Goal: Information Seeking & Learning: Find specific fact

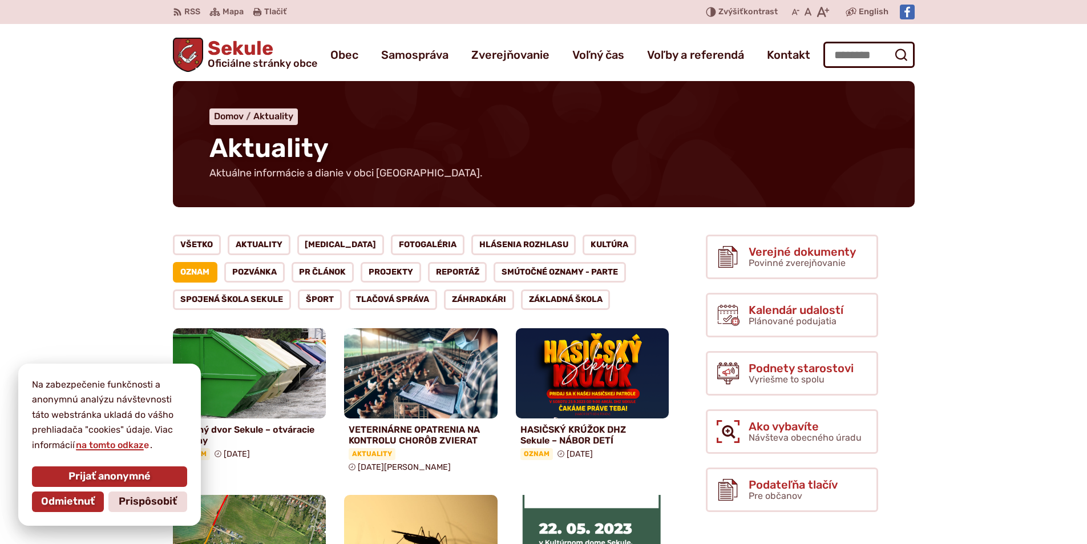
click at [91, 498] on span "Odmietnuť" at bounding box center [68, 501] width 54 height 13
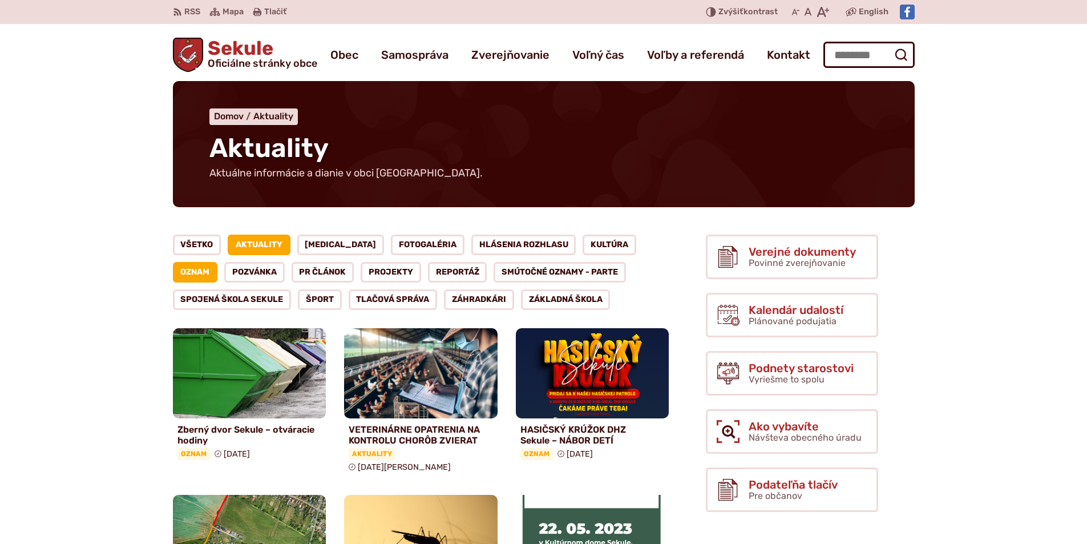
click at [266, 248] on link "Aktuality" at bounding box center [259, 244] width 63 height 21
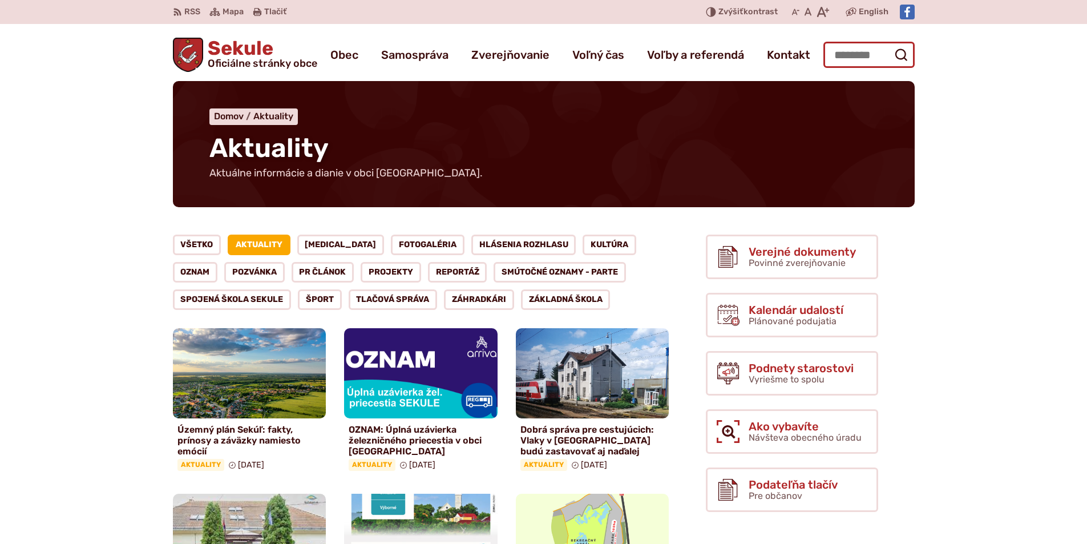
click at [843, 53] on input "Hľadať:" at bounding box center [868, 55] width 91 height 26
type input "**********"
click at [891, 45] on button "Odoslať vyhľadávací formulár" at bounding box center [901, 55] width 21 height 21
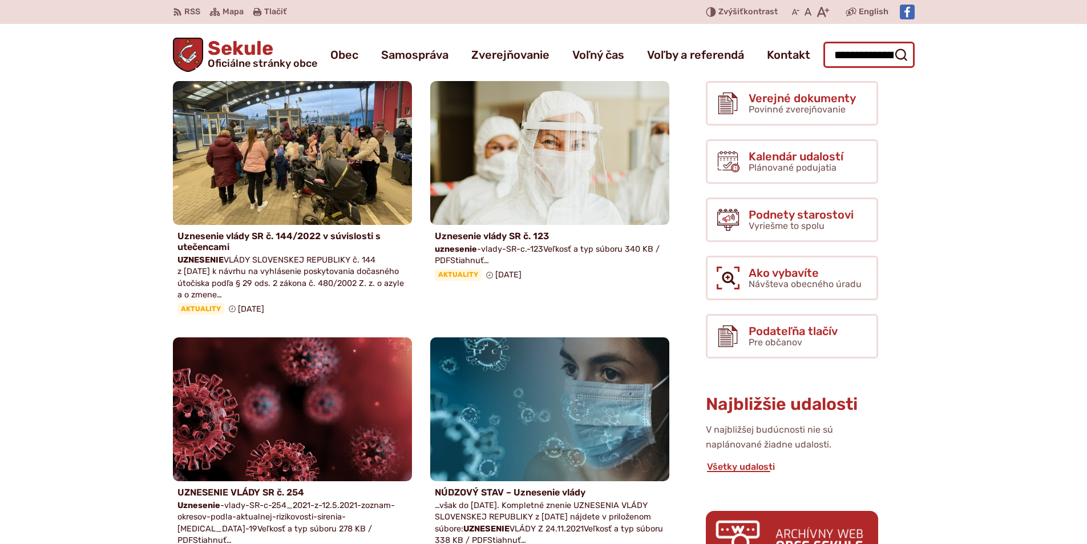
click at [838, 57] on input "**********" at bounding box center [868, 55] width 91 height 26
click at [888, 54] on input "**********" at bounding box center [868, 55] width 91 height 26
type input "**********"
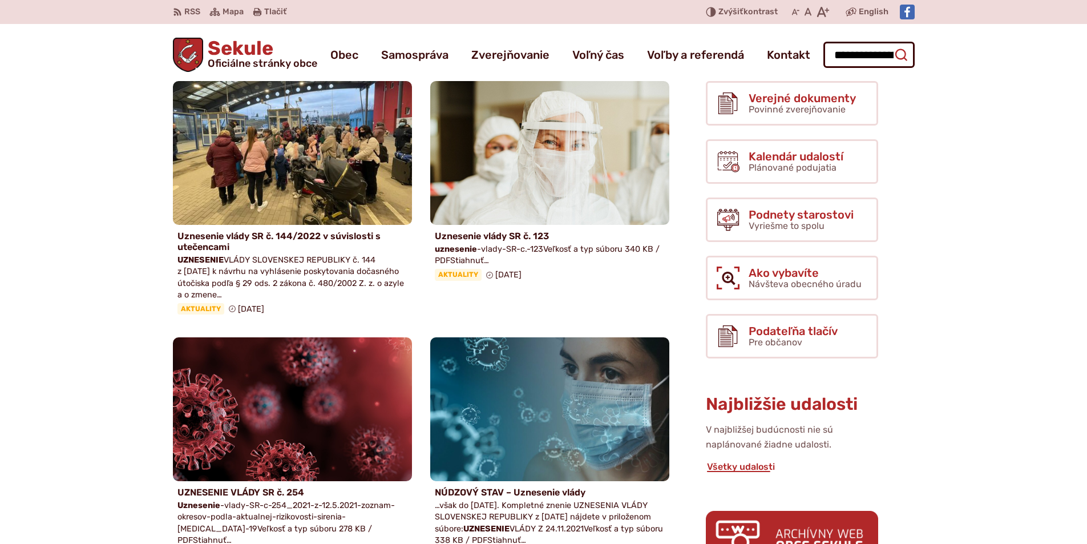
click at [899, 54] on icon "submit" at bounding box center [901, 55] width 14 height 14
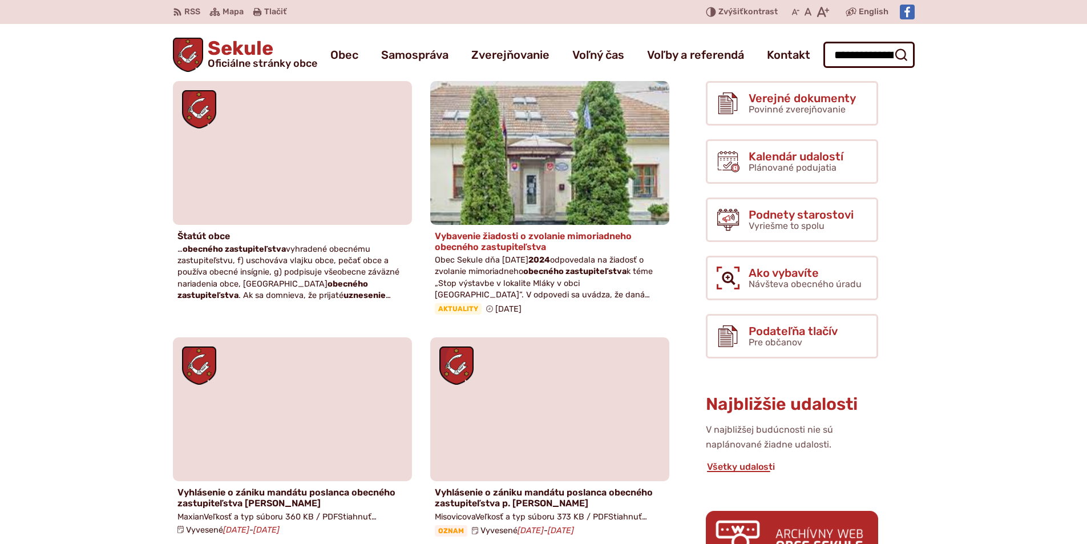
click at [506, 242] on h4 "Vybavenie žiadosti o zvolanie mimoriadneho obecného zastupiteľstva" at bounding box center [550, 241] width 230 height 22
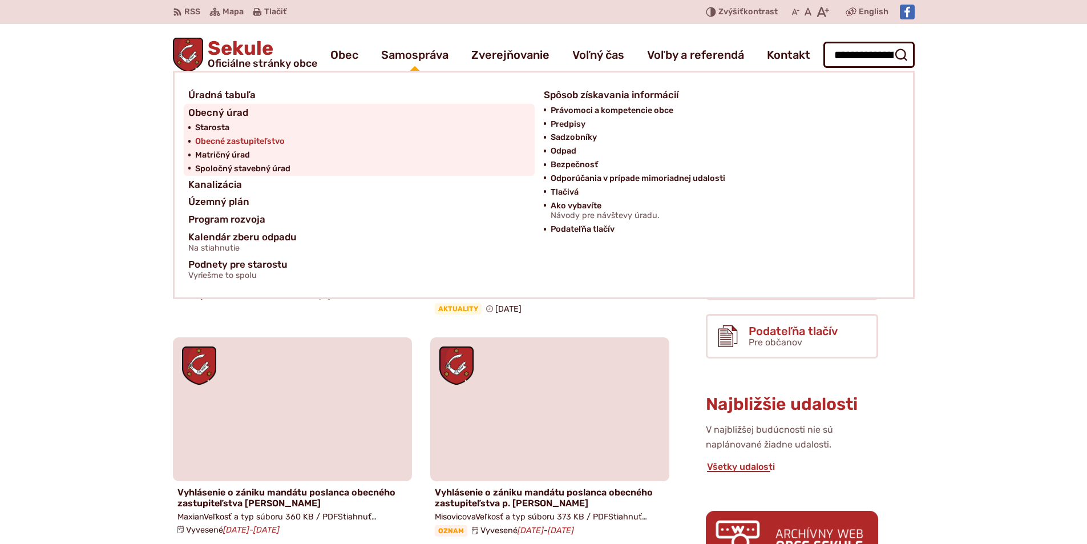
click at [278, 140] on span "Obecné zastupiteľstvo" at bounding box center [240, 142] width 90 height 14
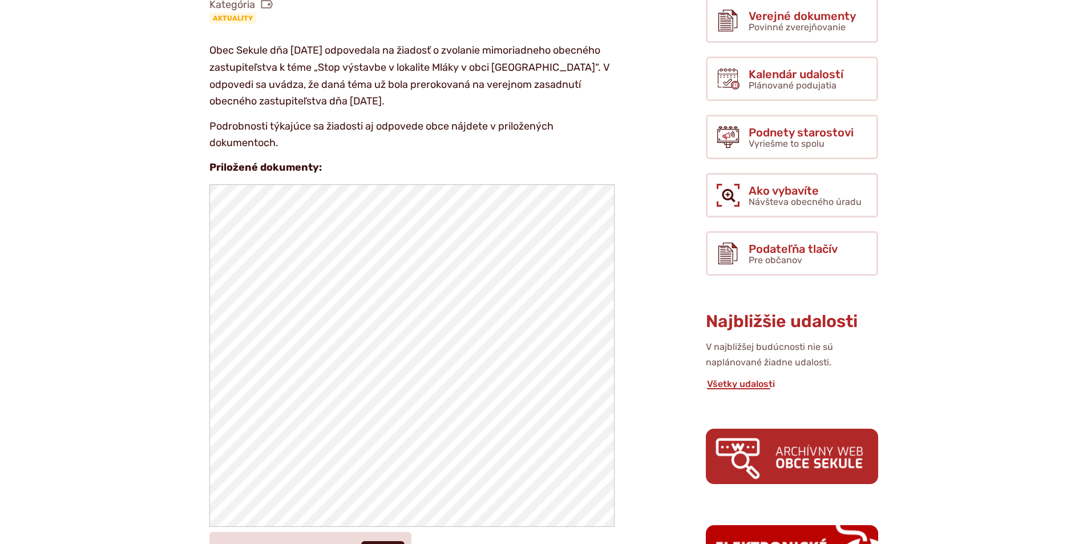
scroll to position [342, 0]
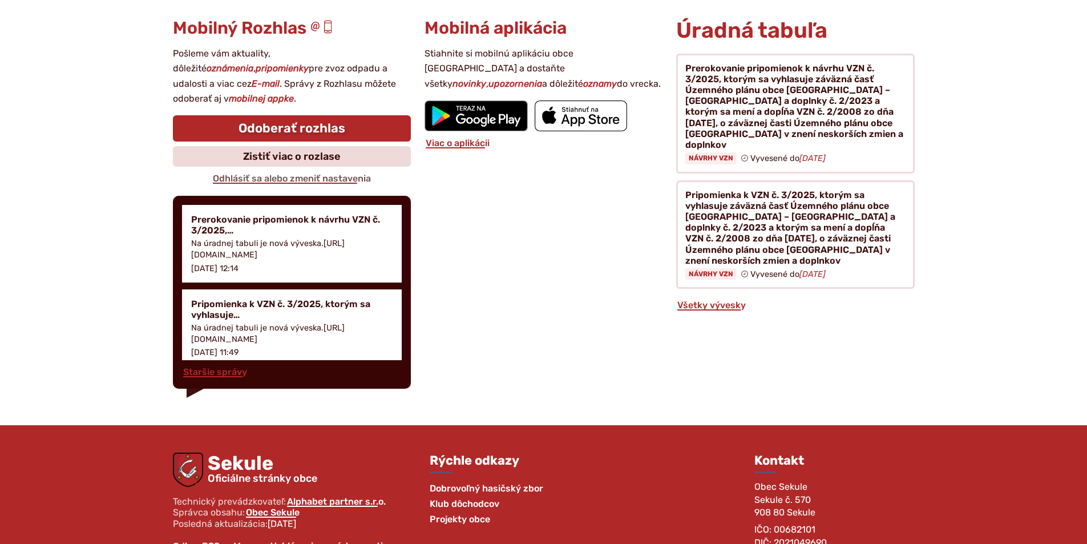
scroll to position [1426, 0]
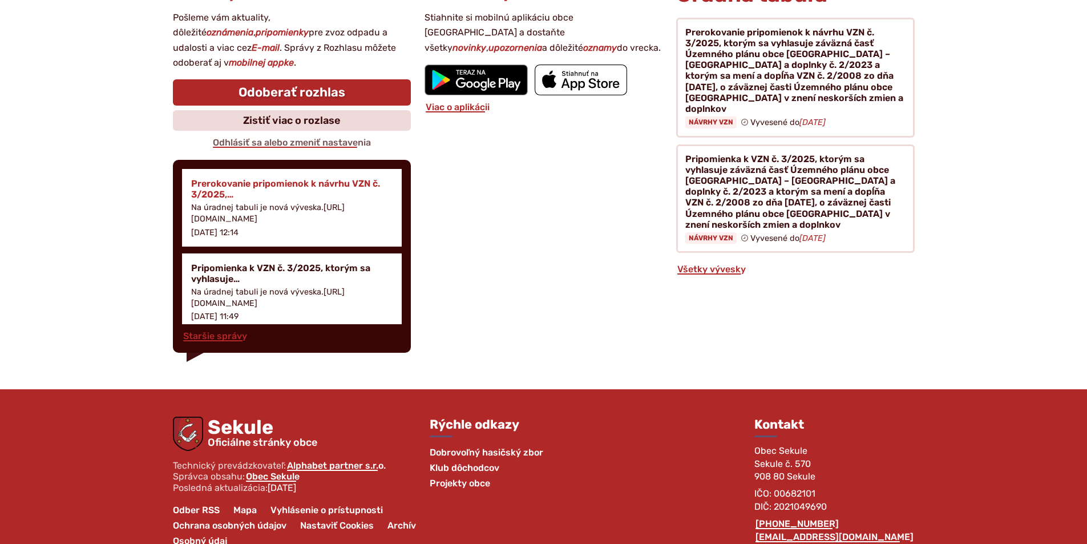
click at [236, 188] on h4 "Prerokovanie pripomienok k návrhu VZN č. 3/2025,…" at bounding box center [291, 189] width 201 height 22
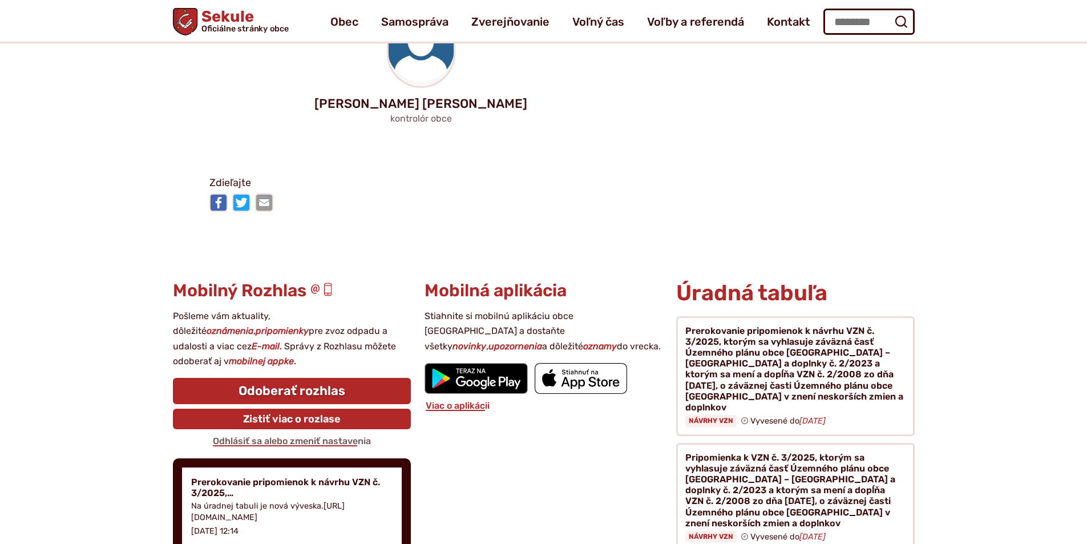
scroll to position [1027, 0]
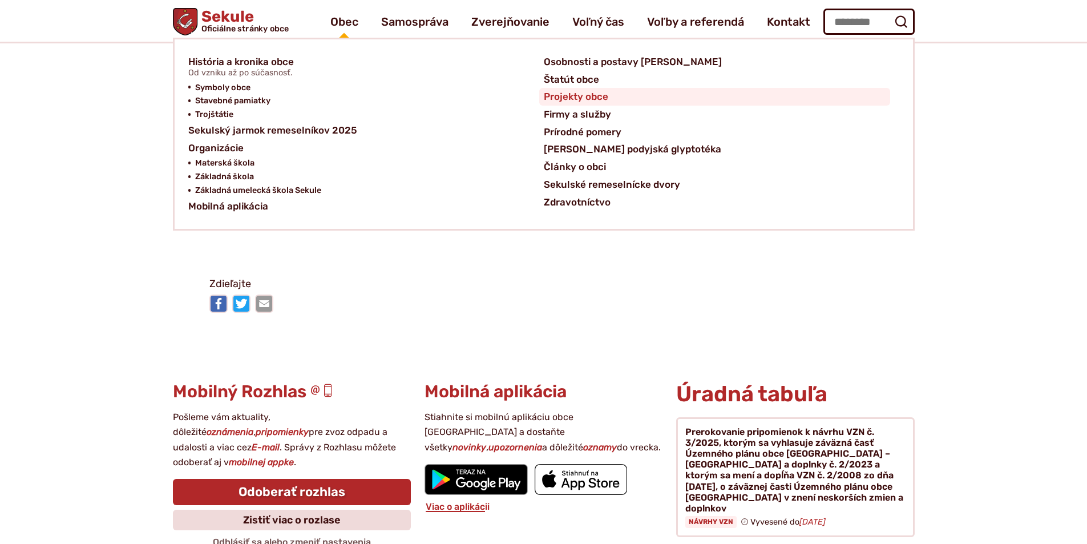
click at [545, 97] on span "Projekty obce" at bounding box center [576, 97] width 64 height 18
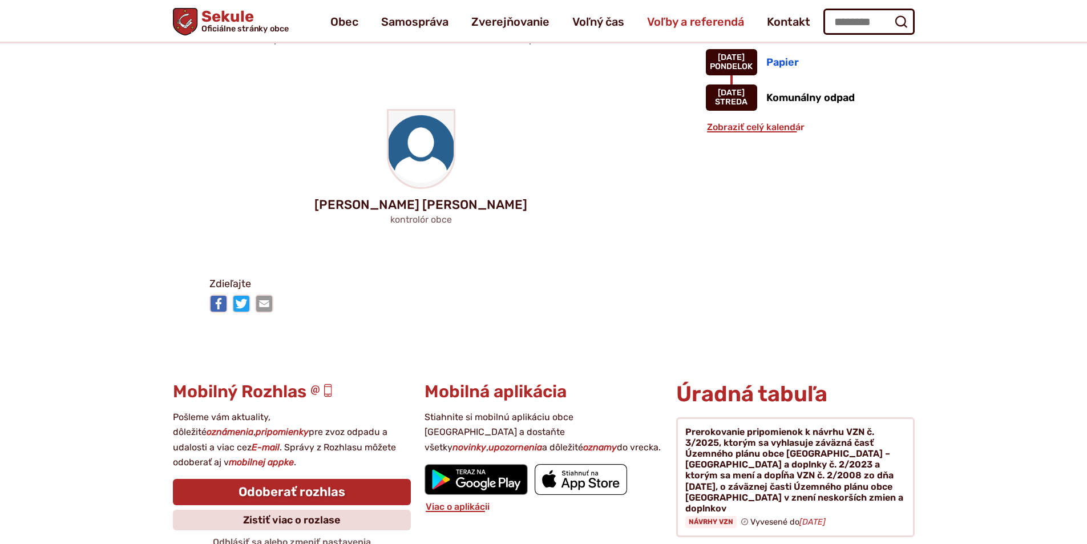
click at [703, 20] on span "Voľby a referendá" at bounding box center [695, 22] width 97 height 32
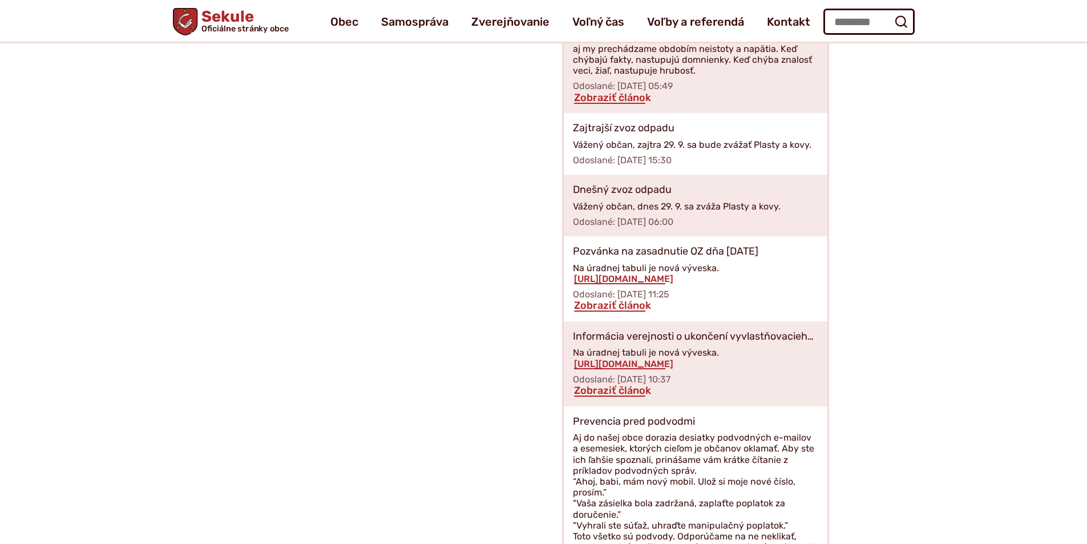
scroll to position [1393, 0]
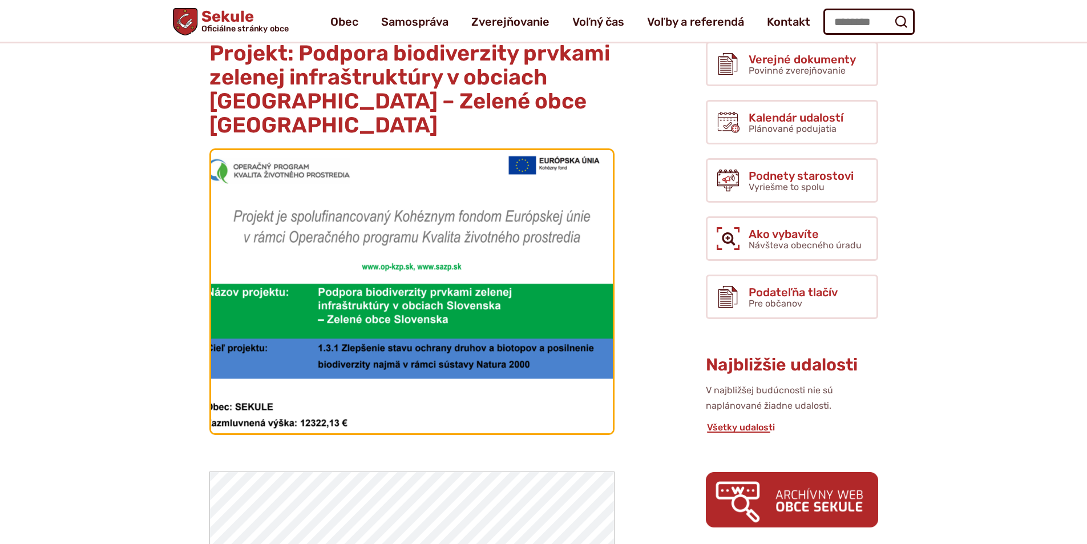
scroll to position [171, 0]
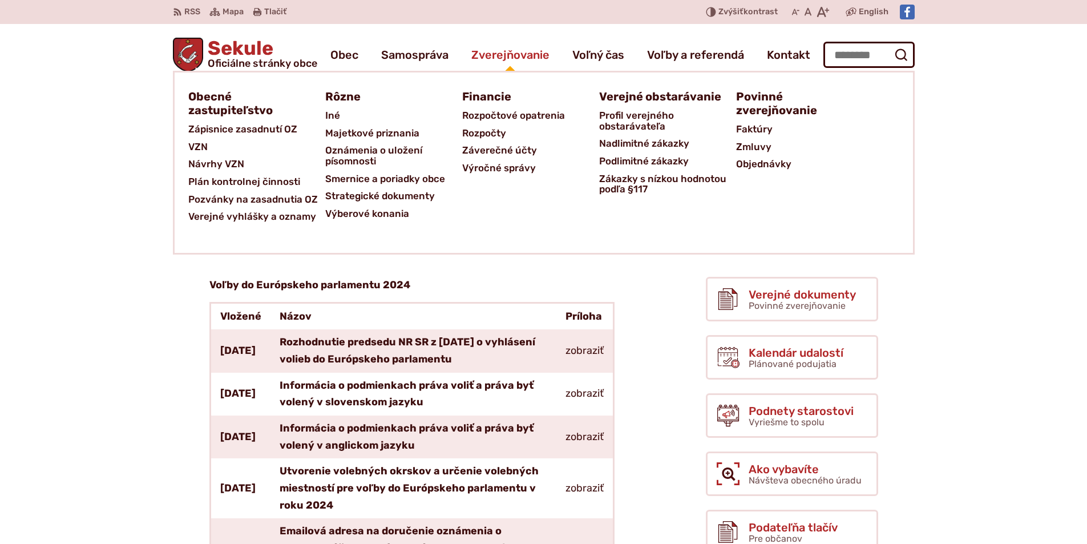
click at [492, 59] on span "Zverejňovanie" at bounding box center [510, 55] width 78 height 32
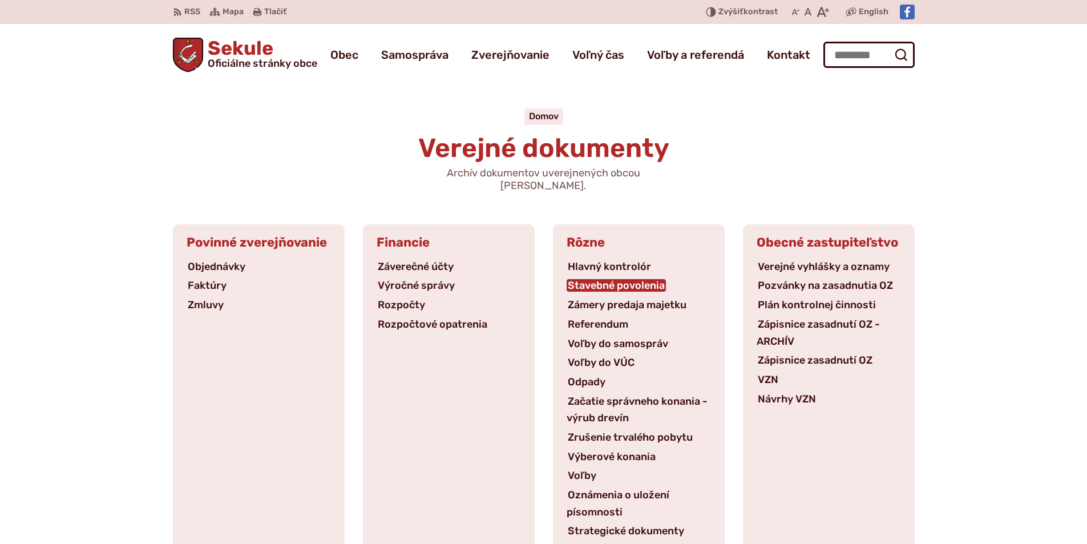
click at [590, 279] on link "Stavebné povolenia" at bounding box center [616, 285] width 99 height 13
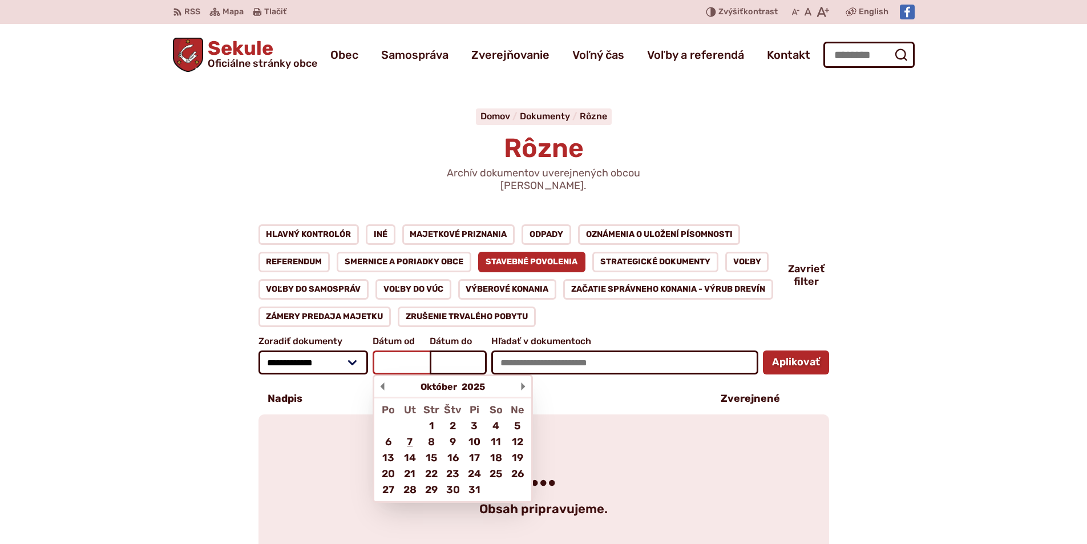
click at [387, 350] on input "Dátum od Október 2025 Po Ut Str Štv Pi So Ne 1 2 3 4 5 6 7 8 9 10 11 12 13 14 1…" at bounding box center [401, 362] width 57 height 24
click at [383, 376] on div at bounding box center [382, 386] width 16 height 21
click at [383, 371] on input "Dátum od Október 2025 Po Ut Str Štv Pi So Ne 1 2 3 4 5 6 7 8 9 10 11 12 13 14 1…" at bounding box center [401, 362] width 57 height 24
click at [383, 376] on div at bounding box center [382, 386] width 16 height 21
click at [383, 371] on input "Dátum od September 2025 Po Ut Str Štv Pi So Ne 1 2 3 4 5 6 7 8 9 10 11 12 13 14…" at bounding box center [401, 362] width 57 height 24
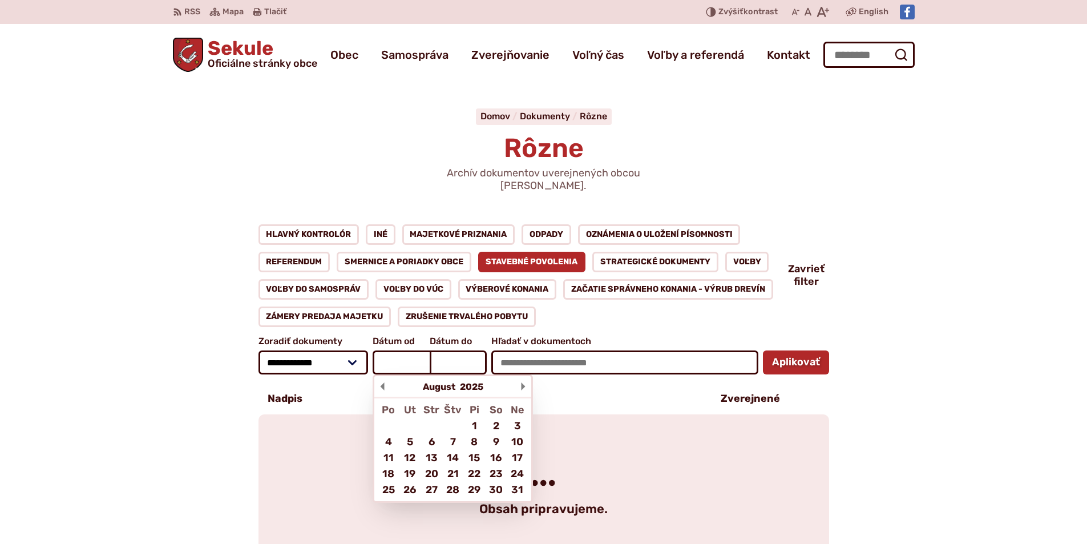
click at [383, 376] on div at bounding box center [382, 386] width 16 height 21
click at [383, 371] on input "Dátum od August 2025 Po Ut Str Štv Pi So Ne 1 2 3 4 5 6 7 8 9 10 11 12 13 14 15…" at bounding box center [401, 362] width 57 height 24
click at [383, 376] on div at bounding box center [382, 386] width 16 height 21
click at [383, 371] on input "Dátum od Júl 2025 Po Ut Str Štv Pi So Ne 1 2 3 4 5 6 7 8 9 10 11 12 13 14 15 16…" at bounding box center [401, 362] width 57 height 24
click at [383, 376] on div at bounding box center [382, 386] width 16 height 21
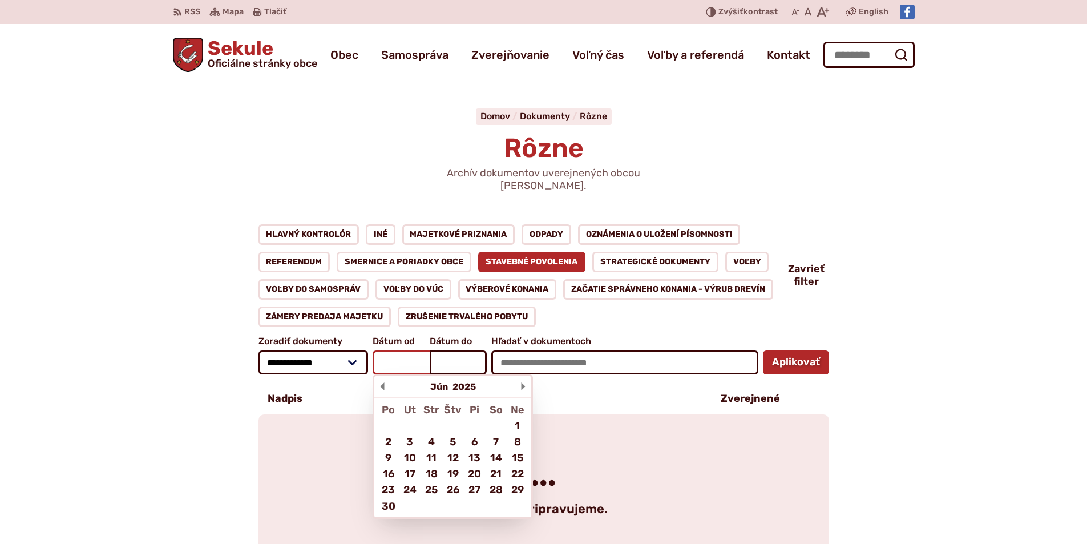
click at [383, 371] on input "Dátum od Jún 2025 Po Ut Str Štv Pi So Ne 1 2 3 4 5 6 7 8 9 10 11 12 13 14 15 16…" at bounding box center [401, 362] width 57 height 24
click at [383, 376] on div at bounding box center [382, 386] width 16 height 21
click at [383, 371] on input "Dátum od Máj 2025 Po Ut Str Štv Pi So Ne 1 2 3 4 5 6 7 8 9 10 11 12 13 14 15 16…" at bounding box center [401, 362] width 57 height 24
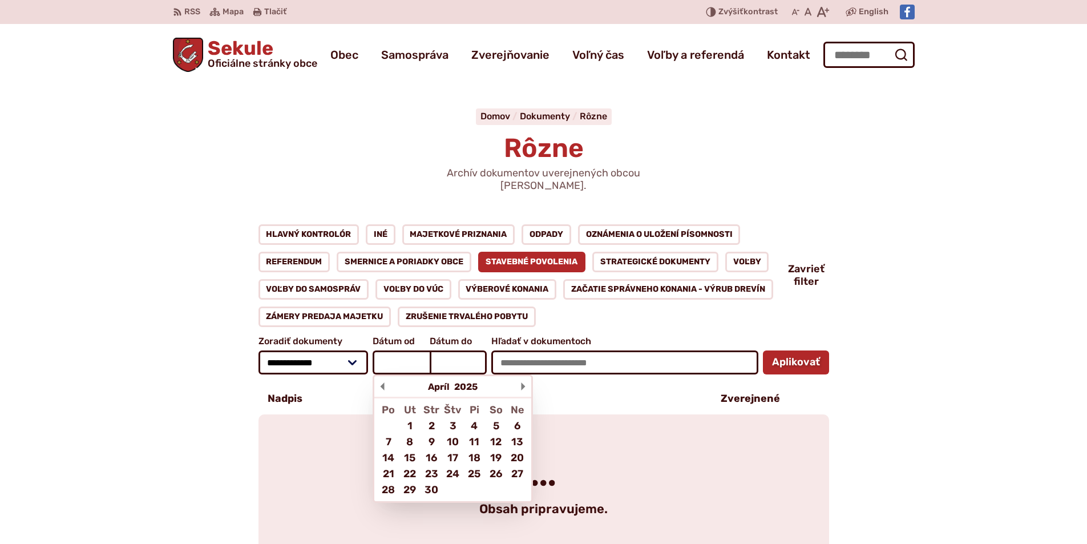
click at [383, 376] on div at bounding box center [382, 386] width 16 height 21
click at [383, 371] on input "Dátum od Apríl 2025 Po Ut Str Štv Pi So Ne 1 2 3 4 5 6 7 8 9 10 11 12 13 14 15 …" at bounding box center [401, 362] width 57 height 24
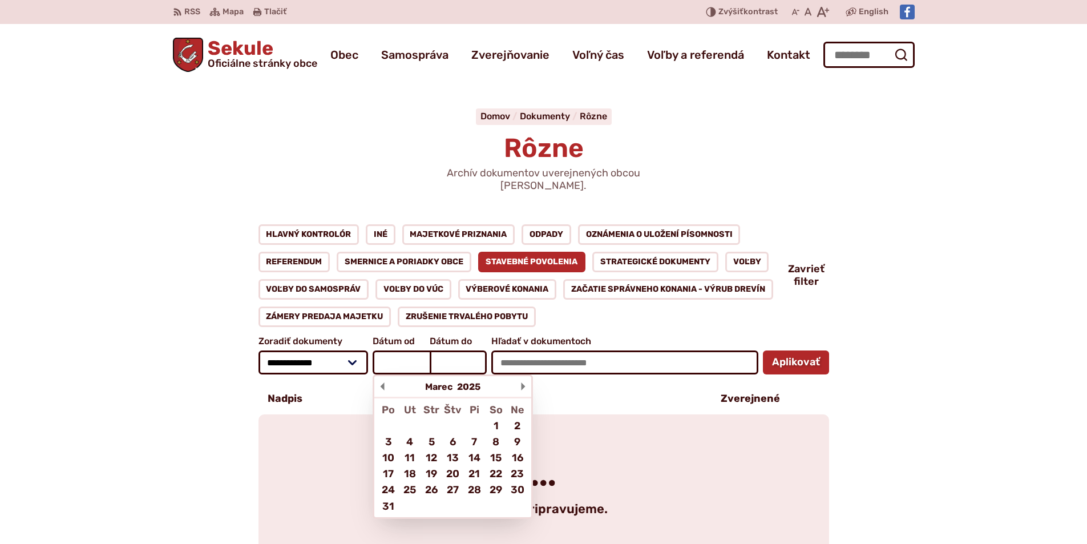
click at [383, 376] on div at bounding box center [382, 386] width 16 height 21
click at [383, 371] on input "Dátum od Marec 2025 Po Ut Str Štv Pi So Ne 1 2 3 4 5 6 7 8 9 10 11 12 13 14 15 …" at bounding box center [401, 362] width 57 height 24
click at [383, 376] on div at bounding box center [382, 386] width 16 height 21
click at [383, 371] on input "Dátum od Február 2025 Po Ut Str Štv Pi So Ne 1 2 3 4 5 6 7 8 9 10 11 12 13 14 1…" at bounding box center [401, 362] width 57 height 24
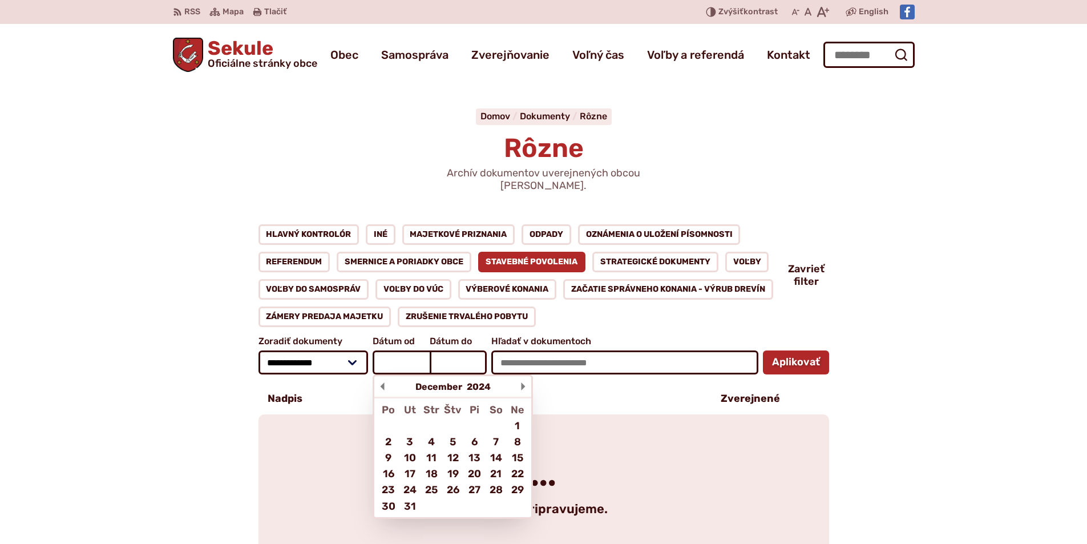
click at [383, 376] on div at bounding box center [382, 386] width 16 height 21
click at [383, 371] on input "Dátum od December 2024 Po Ut Str Štv Pi So Ne 1 2 3 4 5 6 7 8 9 10 11 12 13 14 …" at bounding box center [401, 362] width 57 height 24
click at [383, 376] on div at bounding box center [382, 386] width 16 height 21
click at [383, 371] on input "Dátum od November 2024 Po Ut Str Štv Pi So Ne 1 2 3 4 5 6 7 8 9 10 11 12 13 14 …" at bounding box center [401, 362] width 57 height 24
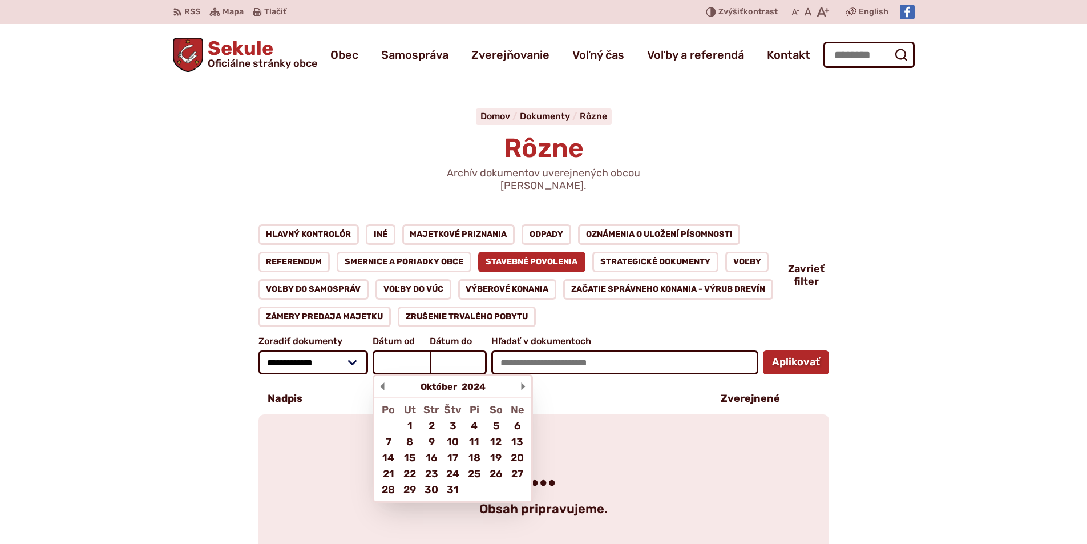
click at [383, 376] on div at bounding box center [382, 386] width 16 height 21
click at [383, 371] on input "Dátum od Október 2024 Po Ut Str Štv Pi So Ne 1 2 3 4 5 6 7 8 9 10 11 12 13 14 1…" at bounding box center [401, 362] width 57 height 24
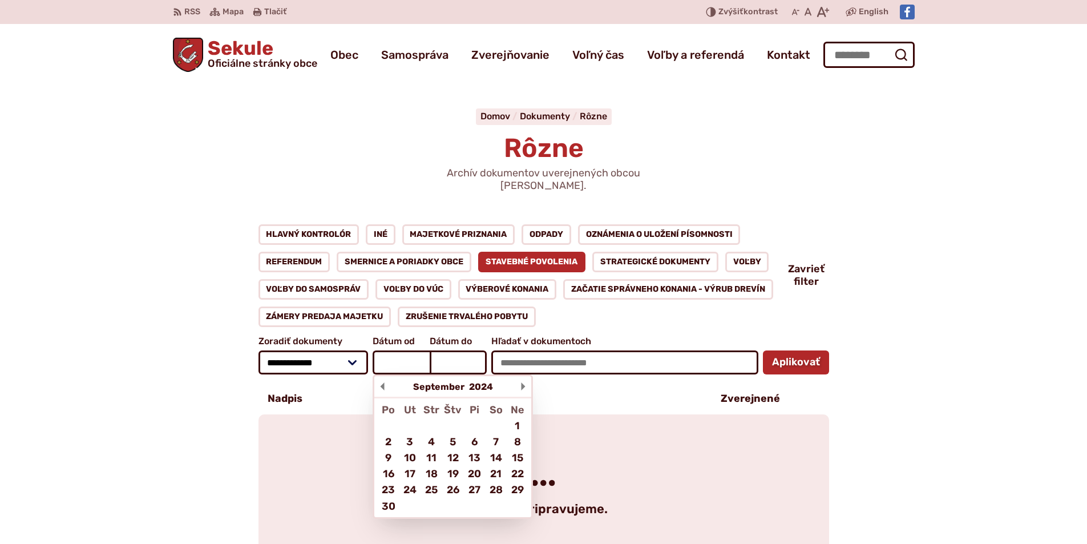
click at [383, 376] on div at bounding box center [382, 386] width 16 height 21
click at [383, 371] on input "Dátum od September 2024 Po Ut Str Štv Pi So Ne 1 2 3 4 5 6 7 8 9 10 11 12 13 14…" at bounding box center [401, 362] width 57 height 24
click at [383, 376] on div at bounding box center [382, 386] width 16 height 21
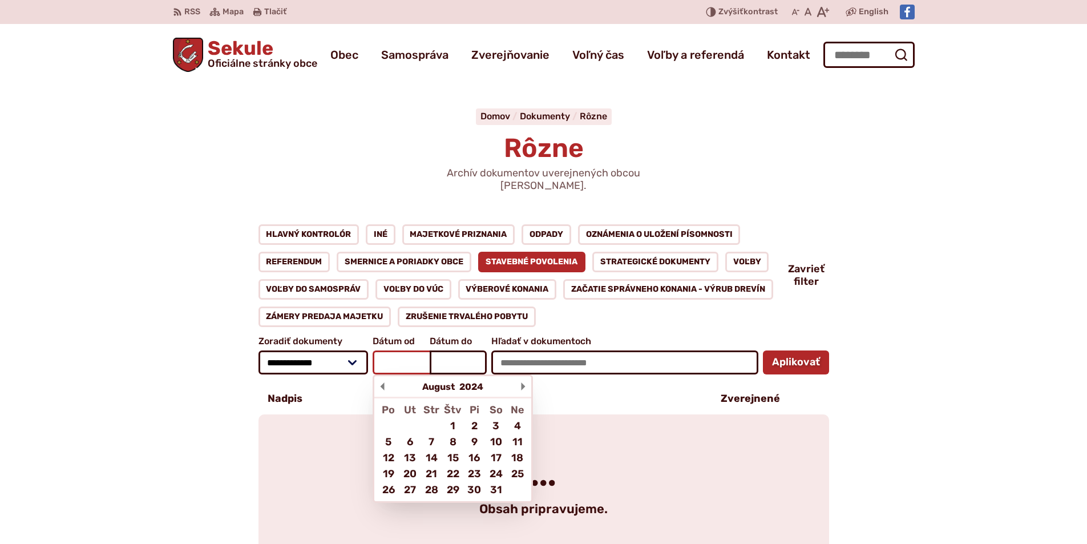
click at [383, 371] on input "Dátum od August 2024 Po Ut Str Štv Pi So Ne 1 2 3 4 5 6 7 8 9 10 11 12 13 14 15…" at bounding box center [401, 362] width 57 height 24
click at [383, 376] on div at bounding box center [382, 386] width 16 height 21
click at [383, 371] on input "Dátum od Júl 2024 Po Ut Str Štv Pi So Ne 1 2 3 4 5 6 7 8 9 10 11 12 13 14 15 16…" at bounding box center [401, 362] width 57 height 24
click at [383, 376] on div at bounding box center [382, 386] width 16 height 21
click at [383, 371] on input "Dátum od Jún 2024 Po Ut Str Štv Pi So Ne 1 2 3 4 5 6 7 8 9 10 11 12 13 14 15 16…" at bounding box center [401, 362] width 57 height 24
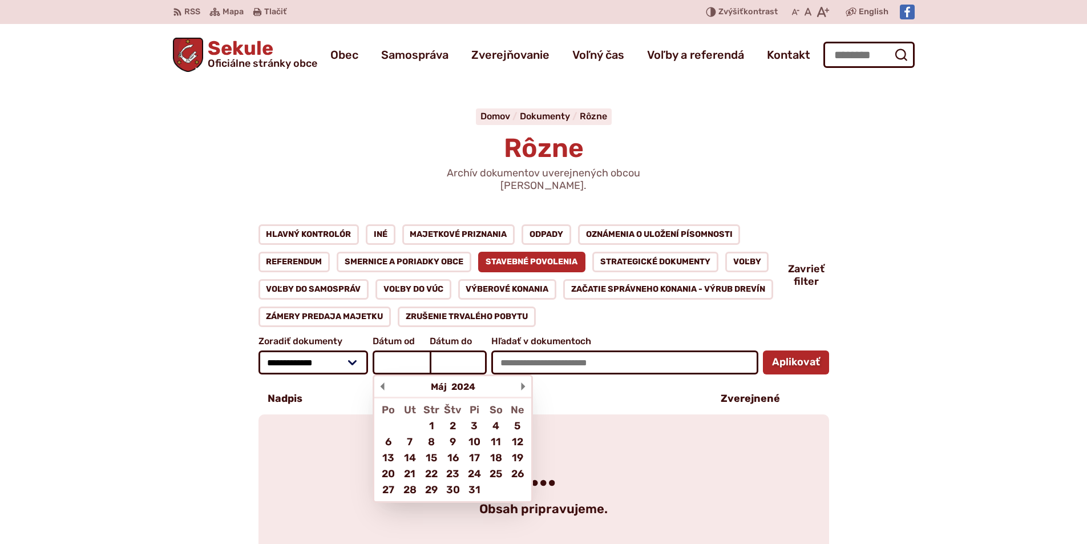
click at [383, 376] on div at bounding box center [382, 386] width 16 height 21
click at [383, 371] on input "Dátum od Máj 2024 Po Ut Str Štv Pi So Ne 1 2 3 4 5 6 7 8 9 10 11 12 13 14 15 16…" at bounding box center [401, 362] width 57 height 24
click at [383, 376] on div at bounding box center [382, 386] width 16 height 21
click at [383, 371] on input "Dátum od Apríl 2024 Po Ut Str Štv Pi So Ne 1 2 3 4 5 6 7 8 9 10 11 12 13 14 15 …" at bounding box center [401, 362] width 57 height 24
click at [383, 376] on div at bounding box center [382, 386] width 16 height 21
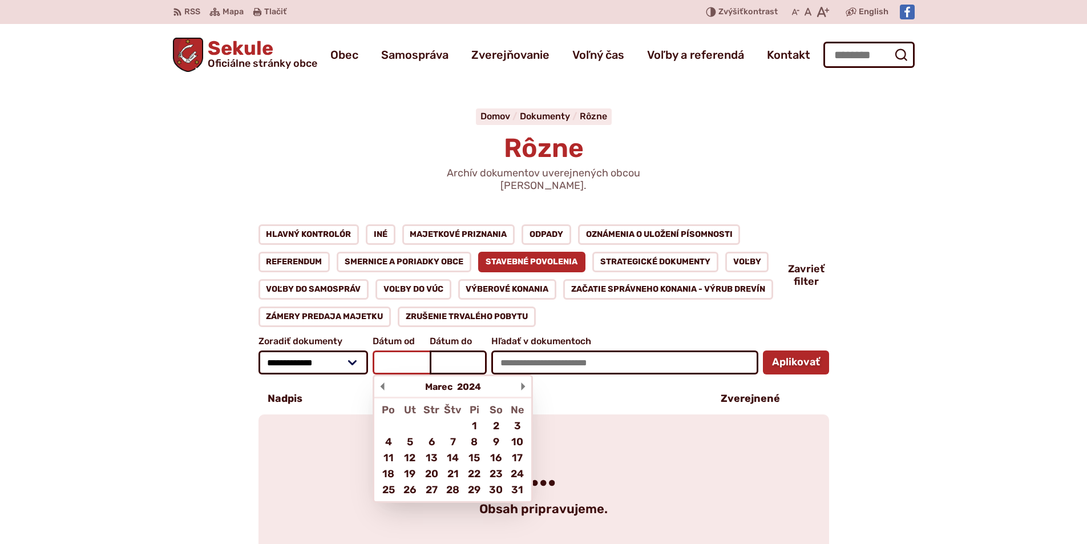
click at [383, 371] on input "Dátum od Marec 2024 Po Ut Str Štv Pi So Ne 1 2 3 4 5 6 7 8 9 10 11 12 13 14 15 …" at bounding box center [401, 362] width 57 height 24
click at [383, 376] on div at bounding box center [382, 386] width 16 height 21
click at [383, 371] on input "Dátum od Február 2024 Po Ut Str Štv Pi So Ne 1 2 3 4 5 6 7 8 9 10 11 12 13 14 1…" at bounding box center [401, 362] width 57 height 24
click at [383, 376] on div at bounding box center [382, 386] width 16 height 21
click at [383, 371] on input "Dátum od Január 2024 Po Ut Str Štv Pi So Ne 1 2 3 4 5 6 7 8 9 10 11 12 13 14 15…" at bounding box center [401, 362] width 57 height 24
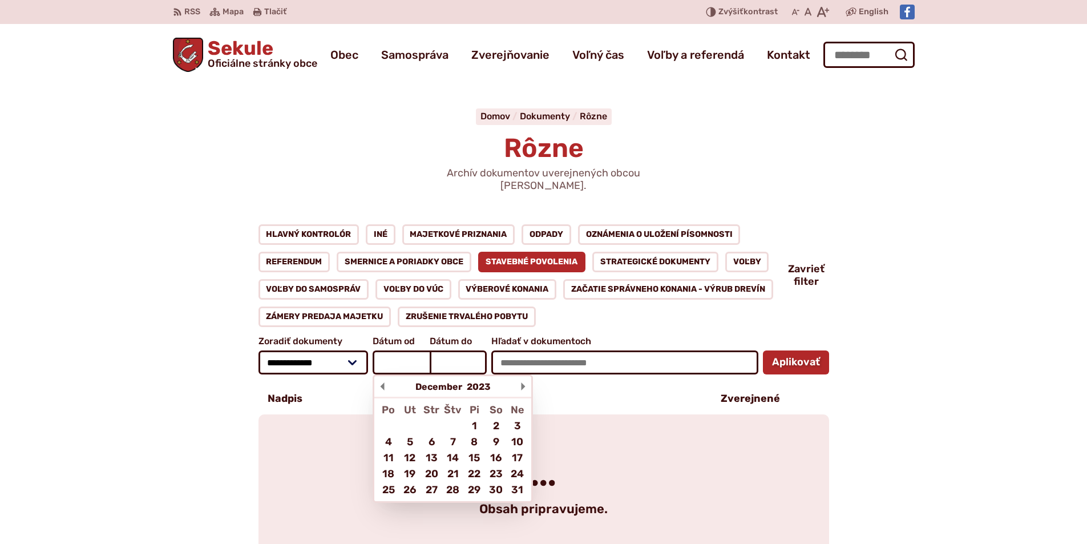
click at [383, 376] on div at bounding box center [382, 386] width 16 height 21
click at [383, 371] on input "Dátum od December 2023 Po Ut Str Štv Pi So Ne 1 2 3 4 5 6 7 8 9 10 11 12 13 14 …" at bounding box center [401, 362] width 57 height 24
click at [383, 376] on div at bounding box center [382, 386] width 16 height 21
click at [383, 371] on input "Dátum od November 2023 Po Ut Str Štv Pi So Ne 1 2 3 4 5 6 7 8 9 10 11 12 13 14 …" at bounding box center [401, 362] width 57 height 24
click at [519, 376] on div at bounding box center [523, 386] width 16 height 21
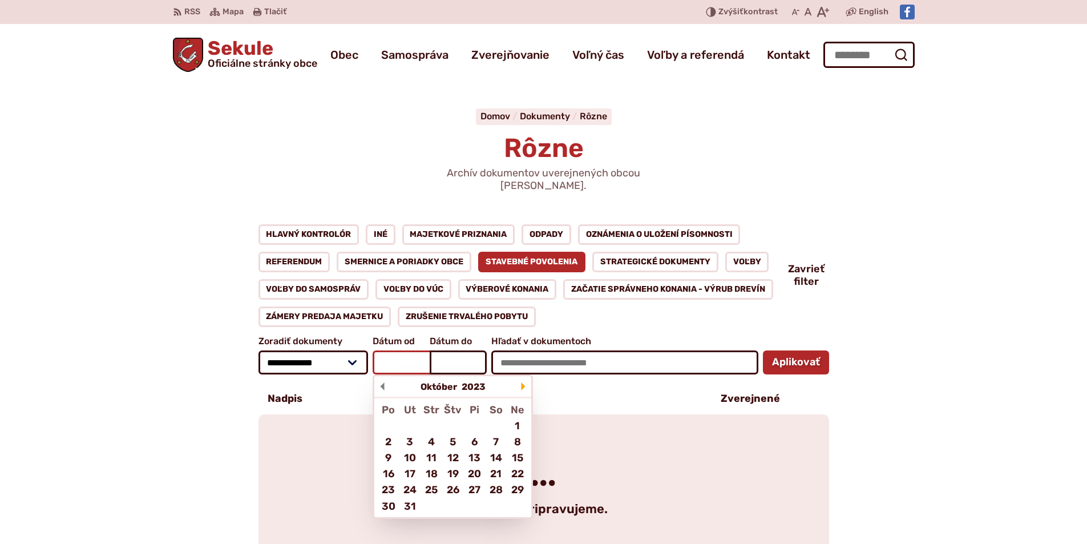
click at [430, 373] on input "Dátum od Október 2023 Po Ut Str Štv Pi So Ne 1 2 3 4 5 6 7 8 9 10 11 12 13 14 1…" at bounding box center [401, 362] width 57 height 24
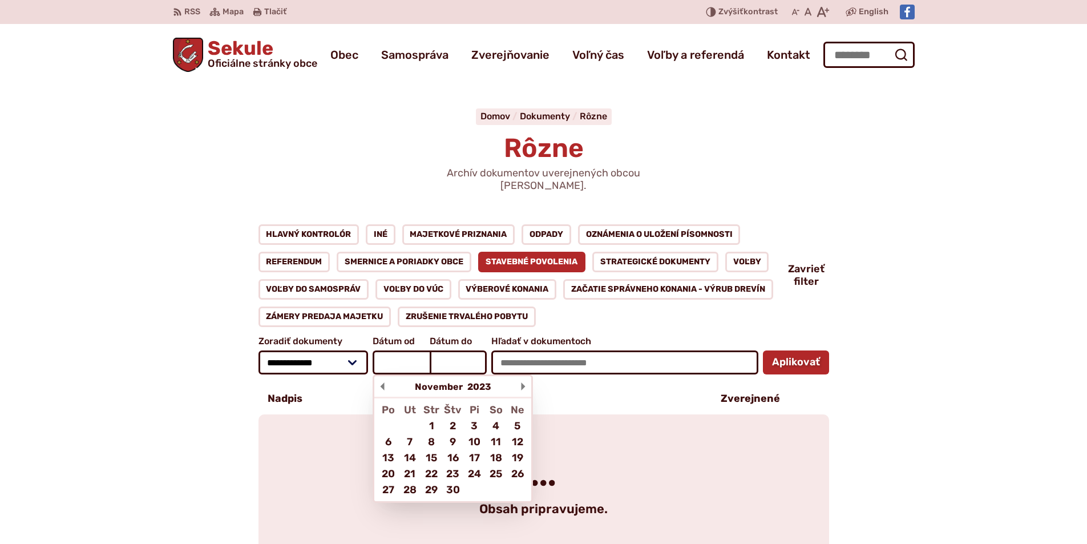
click at [519, 376] on div at bounding box center [523, 386] width 16 height 21
click at [430, 373] on input "Dátum od November 2023 Po Ut Str Štv Pi So Ne 1 2 3 4 5 6 7 8 9 10 11 12 13 14 …" at bounding box center [401, 362] width 57 height 24
click at [519, 376] on div at bounding box center [523, 386] width 16 height 21
click at [430, 373] on input "Dátum od December 2023 Po Ut Str Štv Pi So Ne 1 2 3 4 5 6 7 8 9 10 11 12 13 14 …" at bounding box center [401, 362] width 57 height 24
click at [414, 418] on div "2" at bounding box center [410, 426] width 22 height 16
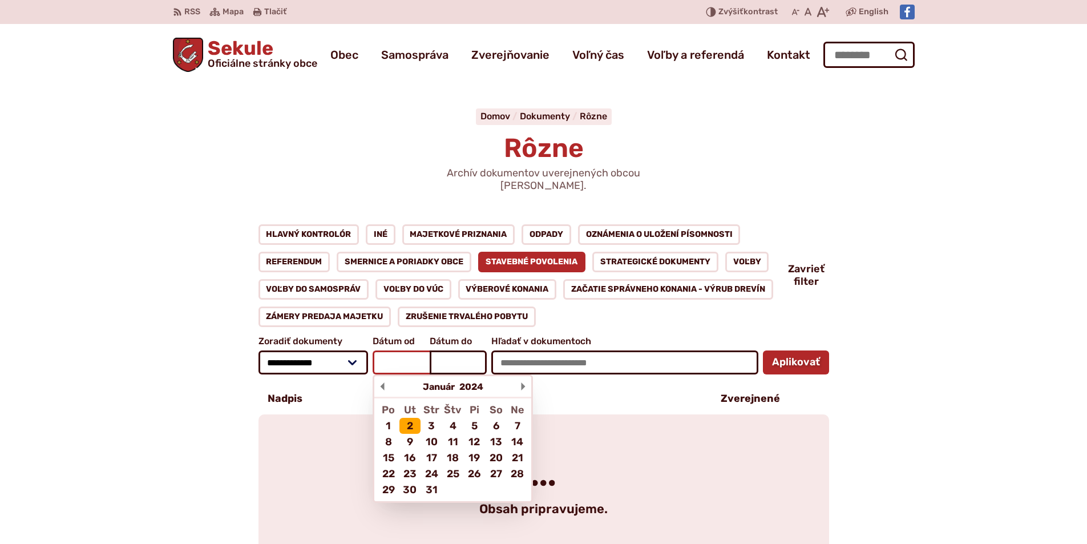
click at [414, 374] on input "Dátum od Január 2024 Po Ut Str Štv Pi So Ne 1 2 3 4 5 6 7 8 9 10 11 12 13 14 15…" at bounding box center [401, 362] width 57 height 24
type input "********"
click at [460, 354] on input "Dátum do Január 2024 Po Ut Str Štv Pi So Ne 1 2 3 4 5 6 7 8 9 10 11 12 13 14 15…" at bounding box center [458, 362] width 57 height 24
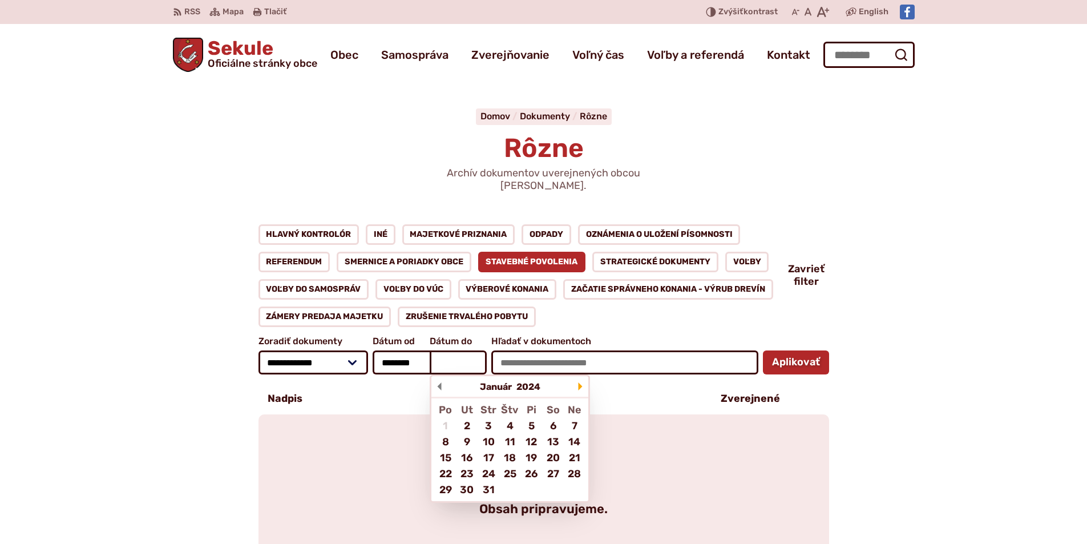
click at [581, 376] on div at bounding box center [580, 386] width 16 height 21
click at [487, 374] on input "Dátum do Január 2024 Po Ut Str Štv Pi So Ne 1 2 3 4 5 6 7 8 9 10 11 12 13 14 15…" at bounding box center [458, 362] width 57 height 24
click at [581, 376] on div at bounding box center [580, 386] width 16 height 21
click at [487, 374] on input "Dátum do Február 2024 Po Ut Str Štv Pi So Ne 1 2 3 4 5 6 7 8 9 10 11 12 13 14 1…" at bounding box center [458, 362] width 57 height 24
click at [581, 376] on div at bounding box center [580, 386] width 16 height 21
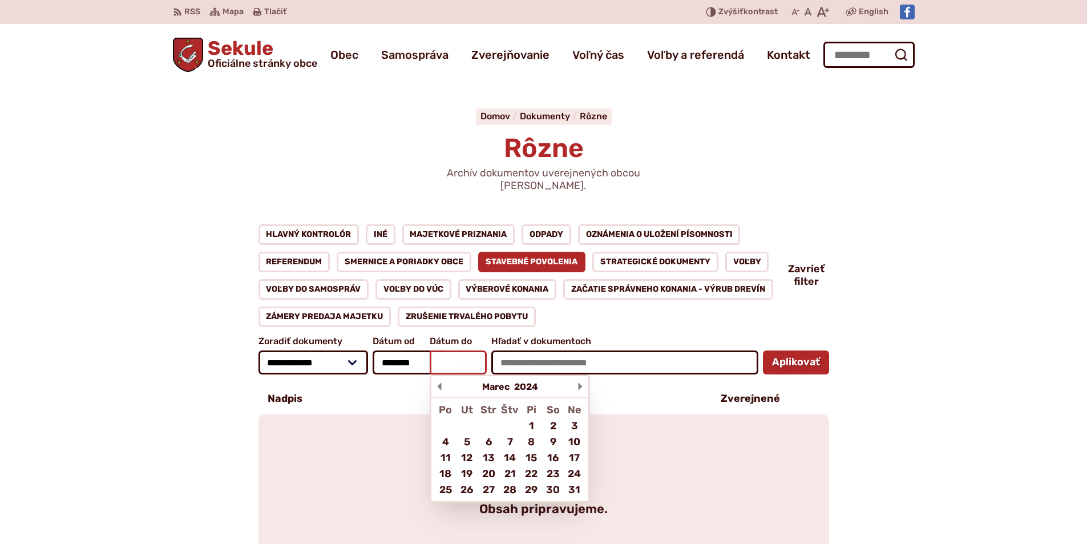
click at [487, 374] on input "Dátum do Marec 2024 Po Ut Str Štv Pi So Ne 1 2 3 4 5 6 7 8 9 10 11 12 13 14 15 …" at bounding box center [458, 362] width 57 height 24
click at [581, 376] on div at bounding box center [580, 386] width 16 height 21
click at [487, 374] on input "Dátum do Apríl 2024 Po Ut Str Štv Pi So Ne 1 2 3 4 5 6 7 8 9 10 11 12 13 14 15 …" at bounding box center [458, 362] width 57 height 24
click at [581, 376] on div at bounding box center [580, 386] width 16 height 21
click at [487, 374] on input "Dátum do Máj 2024 Po Ut Str Štv Pi So Ne 1 2 3 4 5 6 7 8 9 10 11 12 13 14 15 16…" at bounding box center [458, 362] width 57 height 24
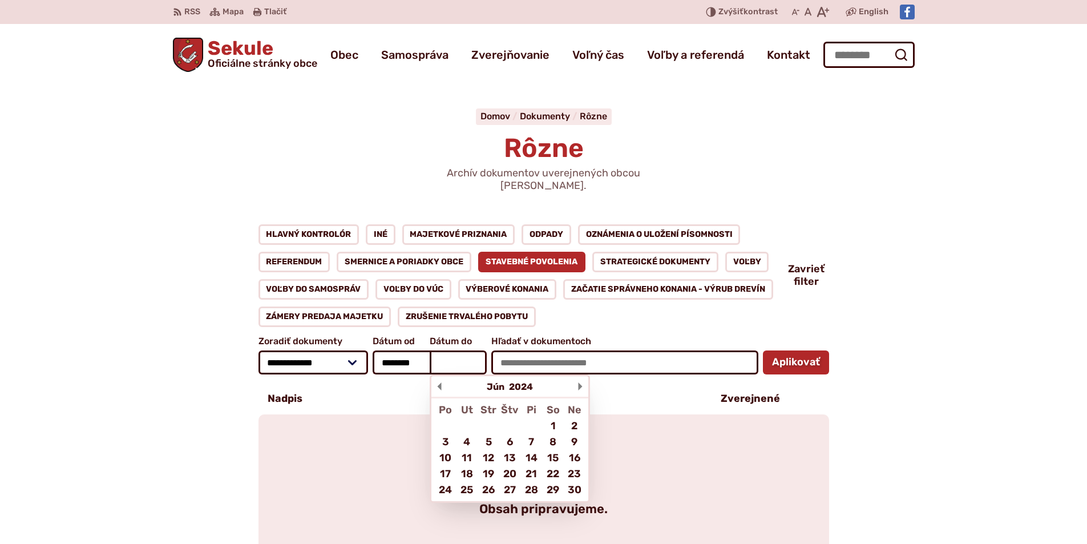
click at [581, 376] on div at bounding box center [580, 386] width 16 height 21
click at [487, 374] on input "Dátum do Jún 2024 Po Ut Str Štv Pi So Ne 1 2 3 4 5 6 7 8 9 10 11 12 13 14 15 16…" at bounding box center [458, 362] width 57 height 24
click at [581, 376] on div at bounding box center [580, 386] width 16 height 21
click at [487, 374] on input "Dátum do Júl 2024 Po Ut Str Štv Pi So Ne 1 2 3 4 5 6 7 8 9 10 11 12 13 14 15 16…" at bounding box center [458, 362] width 57 height 24
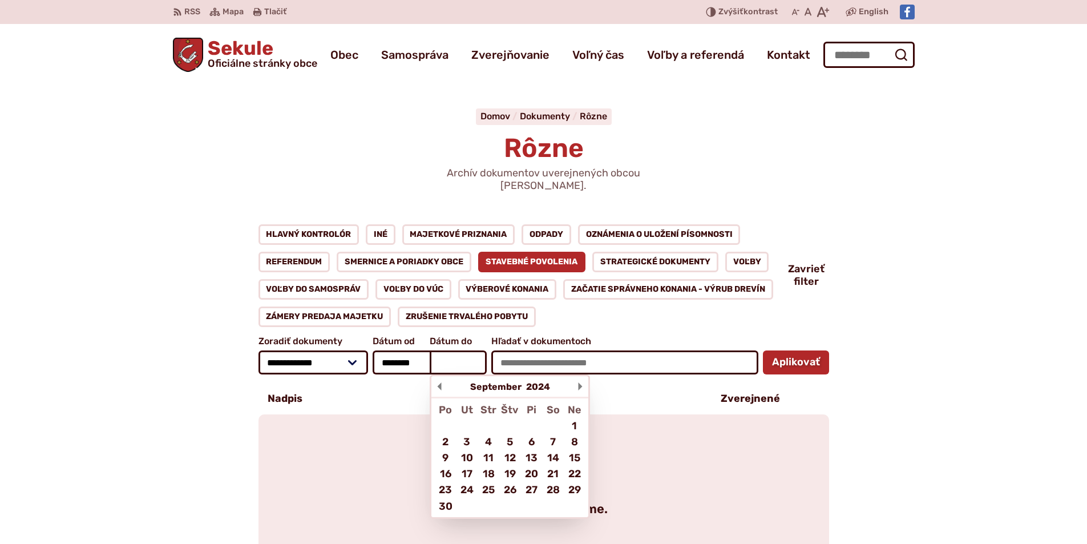
click at [581, 376] on div at bounding box center [580, 386] width 16 height 21
click at [487, 374] on input "Dátum do September 2024 Po Ut Str Štv Pi So Ne 1 2 3 4 5 6 7 8 9 10 11 12 13 14…" at bounding box center [458, 362] width 57 height 24
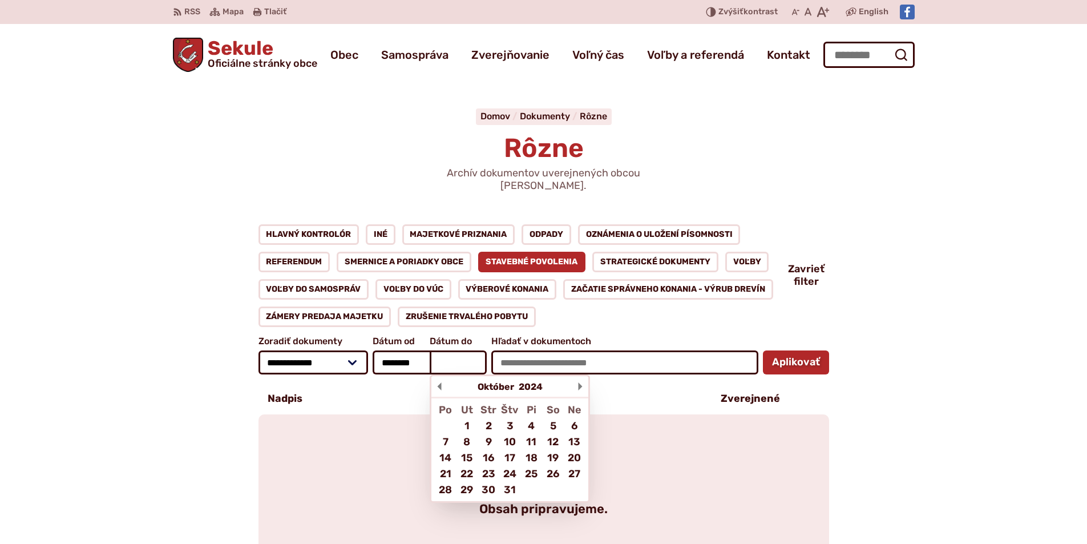
click at [581, 376] on div at bounding box center [580, 386] width 16 height 21
click at [487, 374] on input "Dátum do Október 2024 Po Ut Str Štv Pi So Ne 1 2 3 4 5 6 7 8 9 10 11 12 13 14 1…" at bounding box center [458, 362] width 57 height 24
click at [581, 376] on div at bounding box center [580, 386] width 16 height 21
click at [487, 374] on input "Dátum do November 2024 Po Ut Str Štv Pi So Ne 1 2 3 4 5 6 7 8 9 10 11 12 13 14 …" at bounding box center [458, 362] width 57 height 24
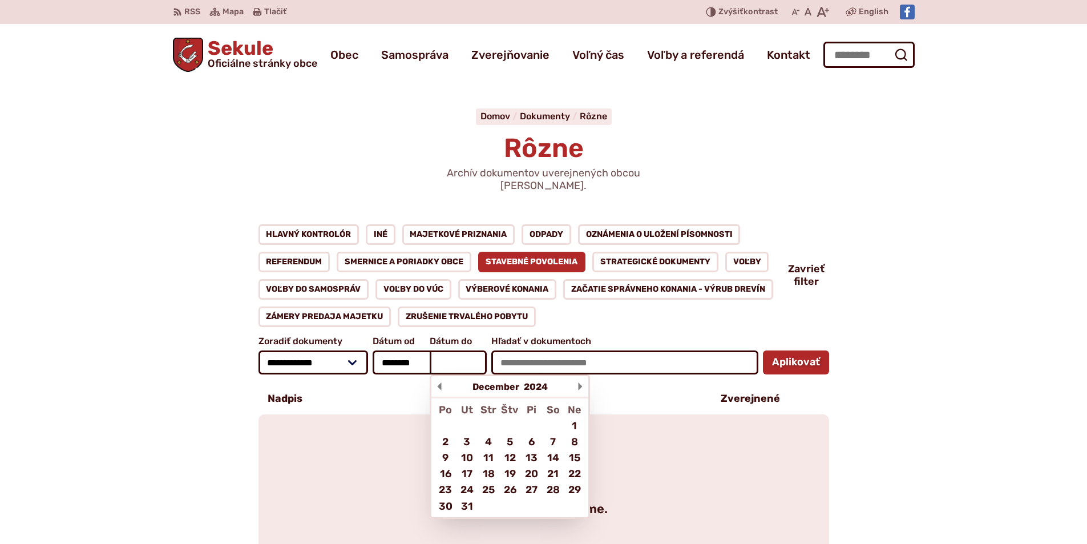
click at [581, 376] on div at bounding box center [580, 386] width 16 height 21
click at [487, 374] on input "Dátum do December 2024 Po Ut Str Štv Pi So Ne 1 2 3 4 5 6 7 8 9 10 11 12 13 14 …" at bounding box center [458, 362] width 57 height 24
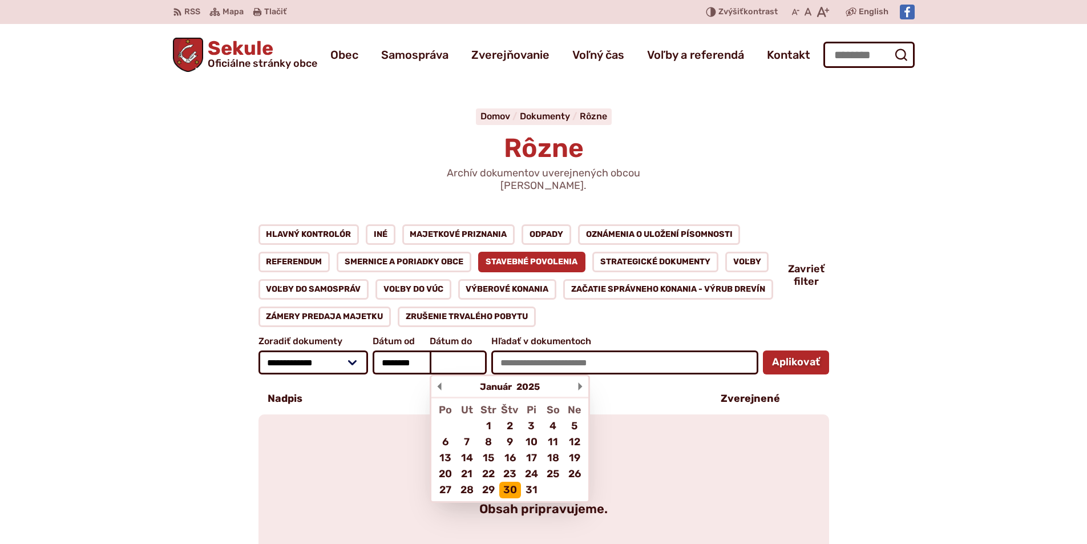
click at [509, 482] on div "30" at bounding box center [510, 490] width 22 height 16
click at [487, 374] on input "Dátum do Január 2025 Po Ut Str Štv Pi So Ne 1 2 3 4 5 6 7 8 9 10 11 12 13 14 15…" at bounding box center [458, 362] width 57 height 24
type input "*********"
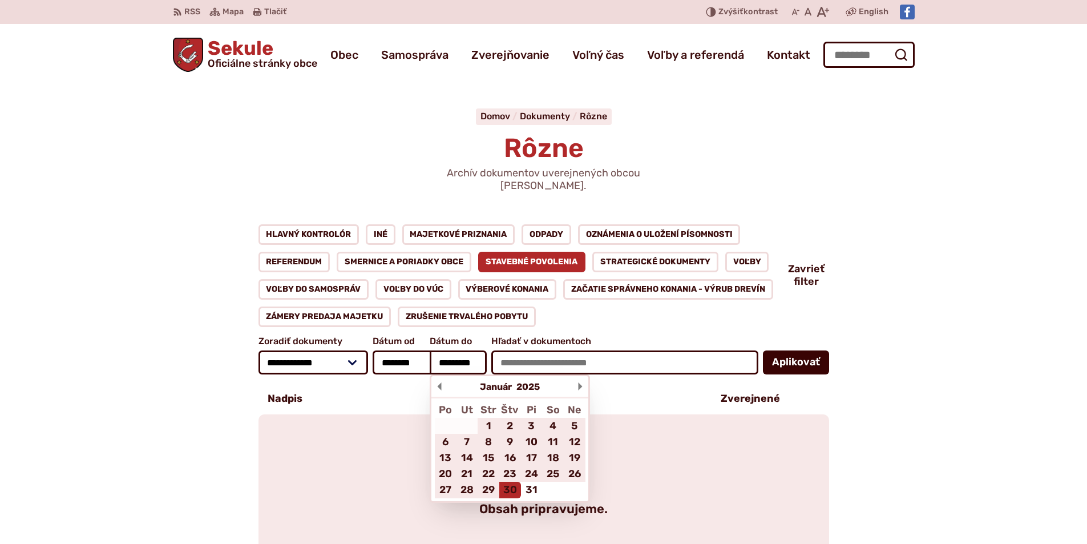
click at [803, 351] on button "Aplikovať vybrané filtre" at bounding box center [796, 362] width 66 height 24
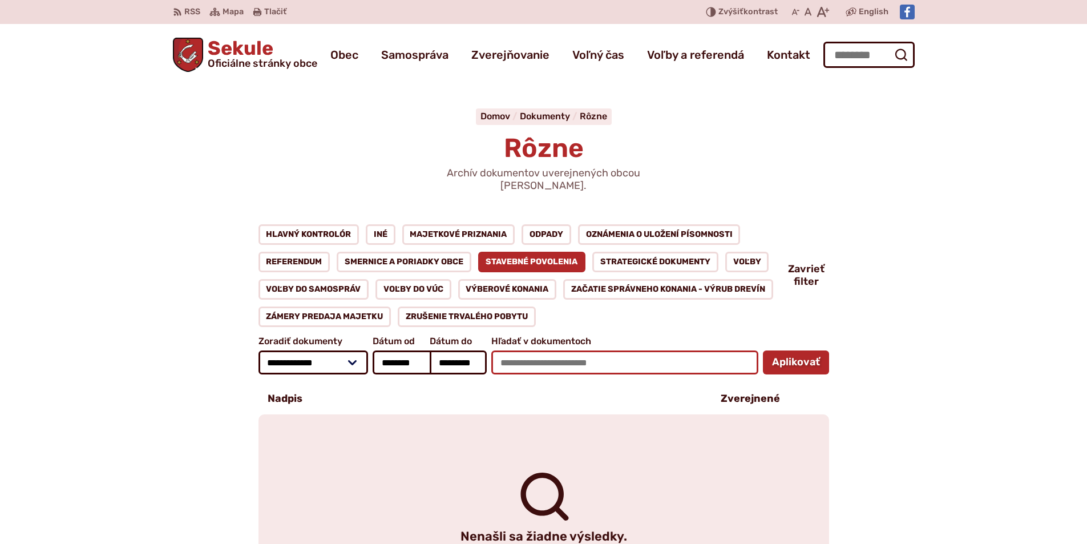
click at [500, 350] on input "Hľadať v dokumentoch" at bounding box center [624, 362] width 266 height 24
type input "**********"
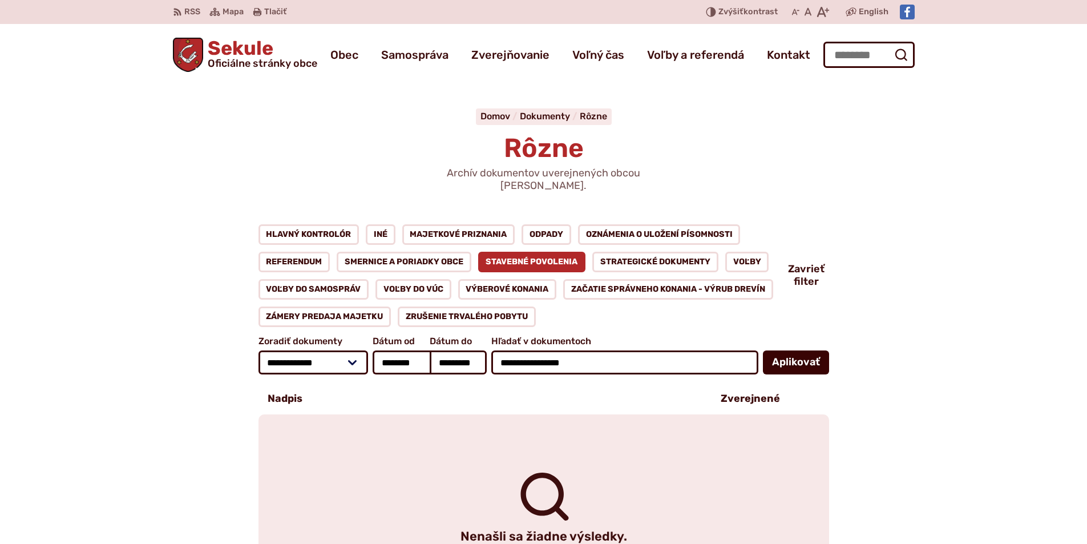
click at [801, 353] on button "Aplikovať vybrané filtre" at bounding box center [796, 362] width 66 height 24
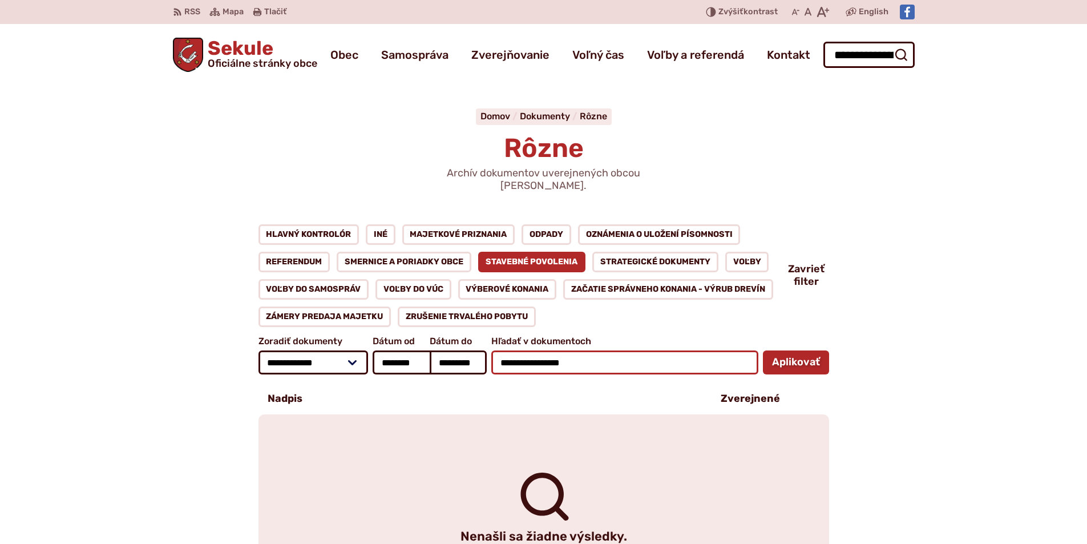
click at [548, 350] on input "**********" at bounding box center [624, 362] width 266 height 24
type input "**********"
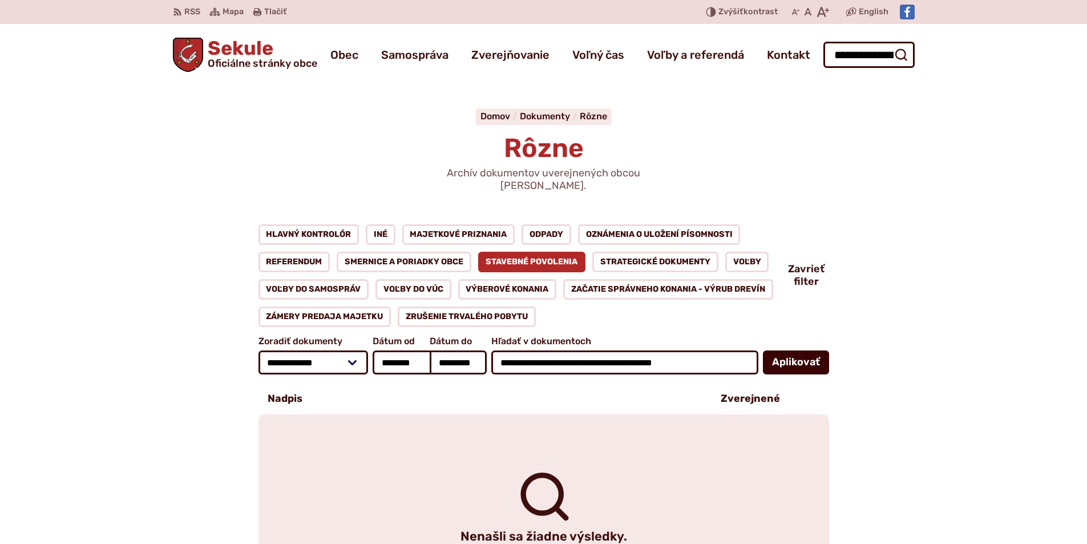
click at [780, 353] on button "Aplikovať vybrané filtre" at bounding box center [796, 362] width 66 height 24
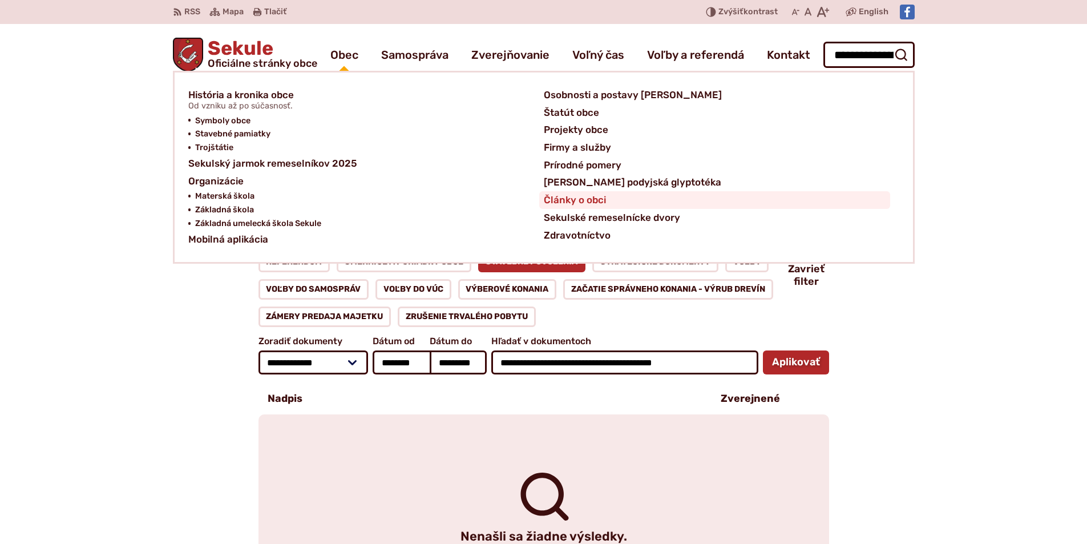
click at [579, 193] on span "Články o obci" at bounding box center [575, 200] width 62 height 18
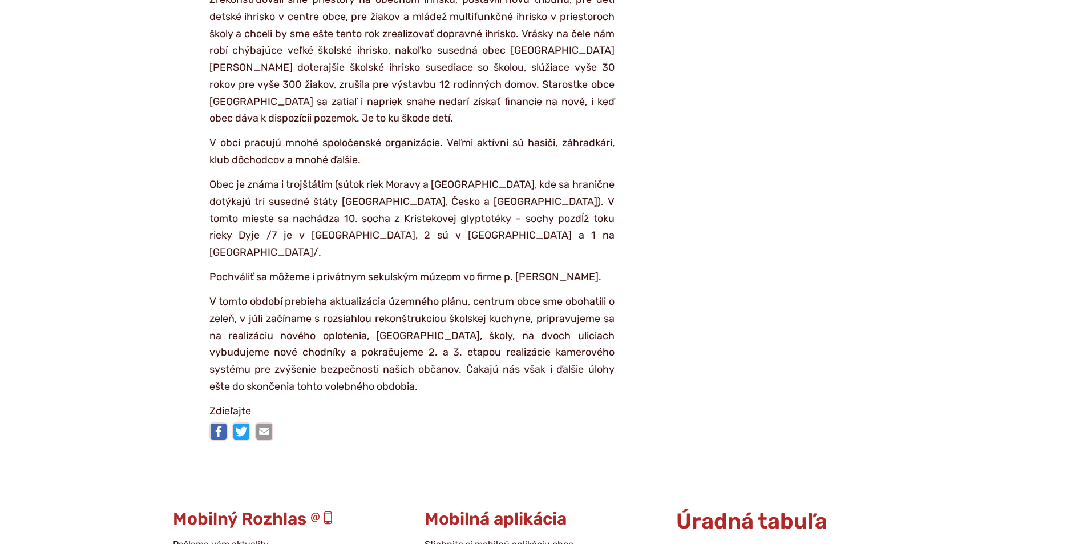
scroll to position [2624, 0]
